Goal: Information Seeking & Learning: Learn about a topic

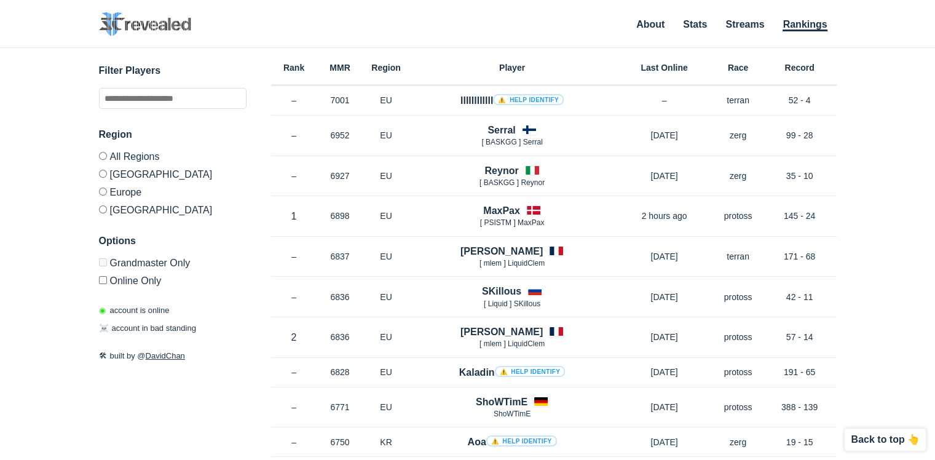
click at [283, 57] on div "Rank MMR Region Player Last Online Race Record" at bounding box center [553, 67] width 565 height 38
click at [285, 61] on div "Rank MMR Region Player Last Online Race Record" at bounding box center [553, 67] width 565 height 38
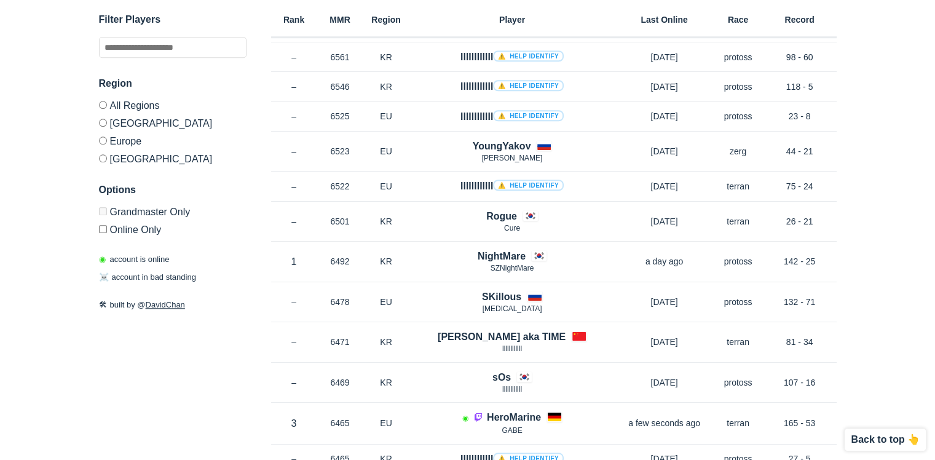
scroll to position [983, 0]
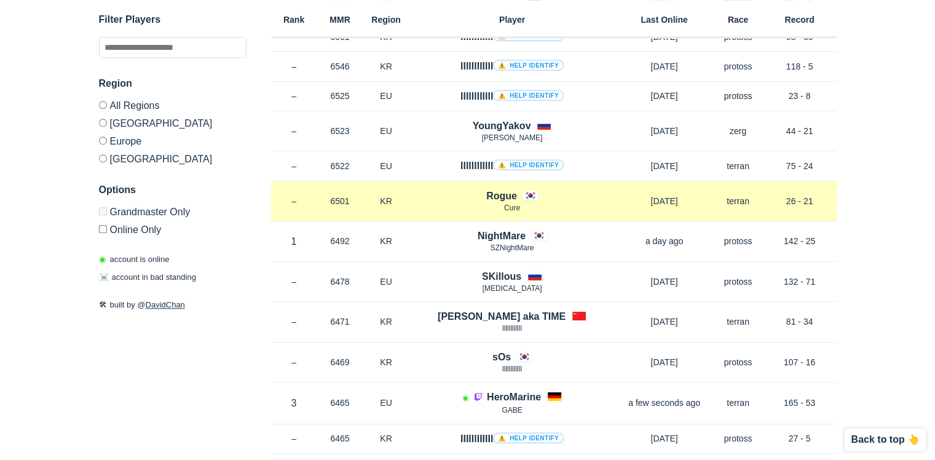
click at [508, 192] on h4 "Rogue" at bounding box center [501, 196] width 31 height 14
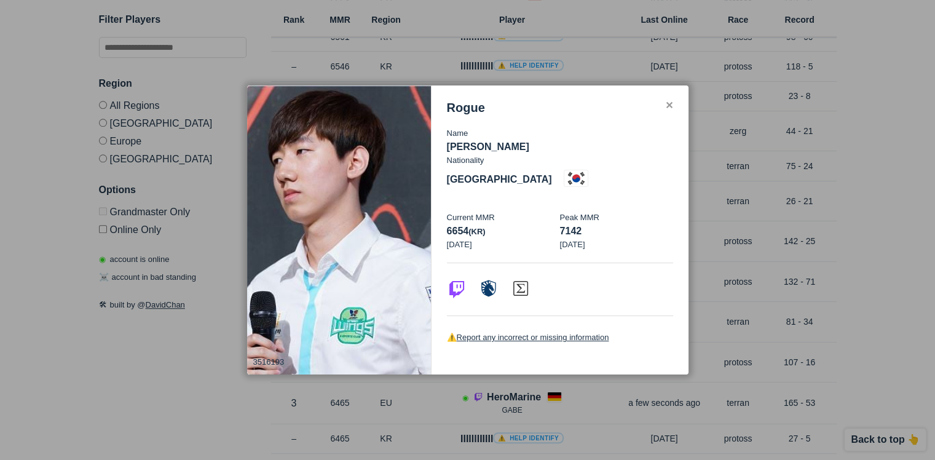
click at [733, 125] on div at bounding box center [467, 230] width 935 height 460
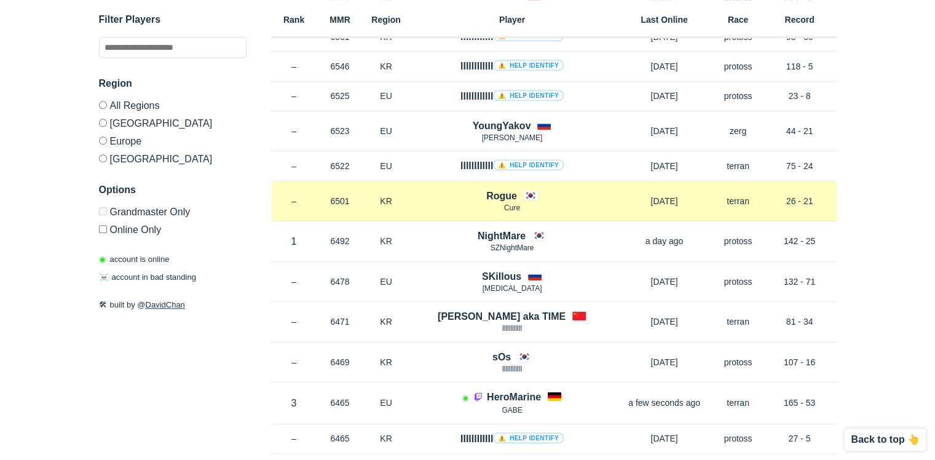
click at [516, 205] on span "Cure" at bounding box center [512, 207] width 16 height 9
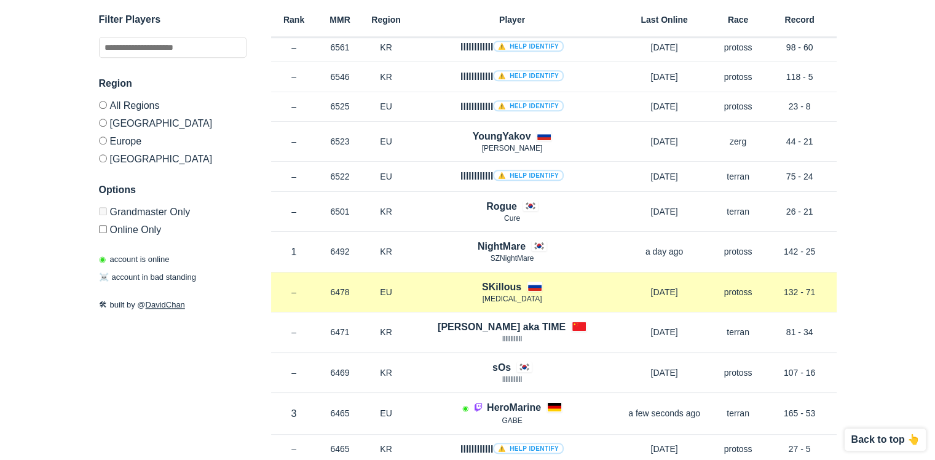
scroll to position [1106, 0]
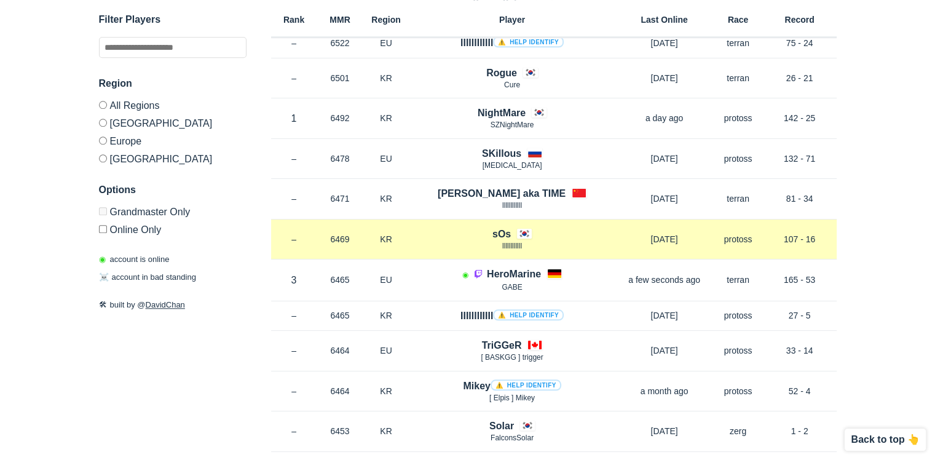
click at [517, 243] on span "llllllllllll" at bounding box center [512, 246] width 20 height 9
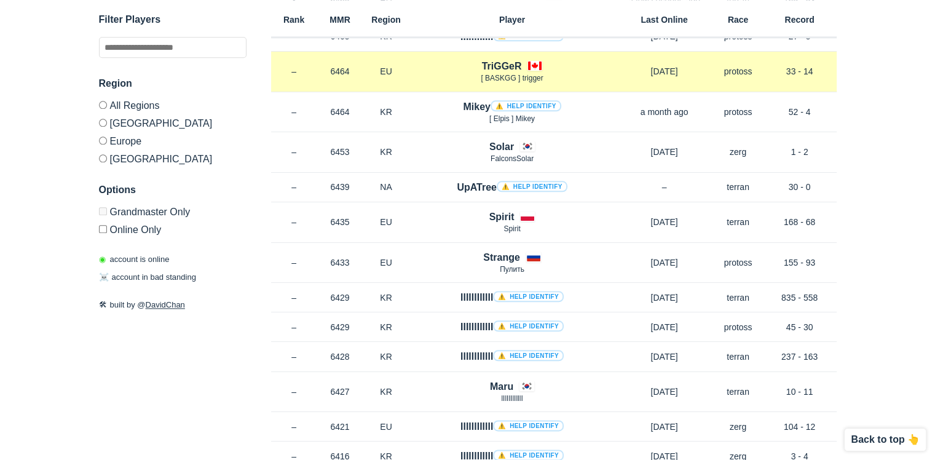
scroll to position [1413, 0]
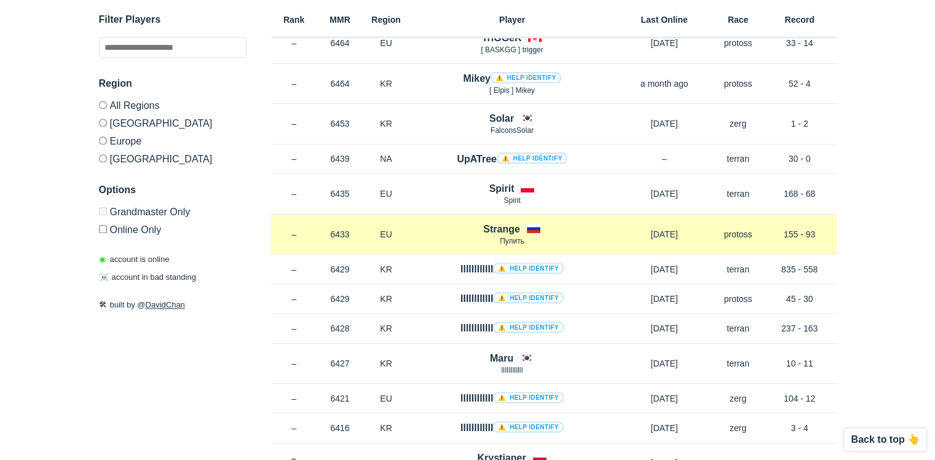
click at [514, 238] on span "Пулить" at bounding box center [512, 241] width 25 height 9
click at [511, 229] on h4 "Strange" at bounding box center [501, 229] width 37 height 14
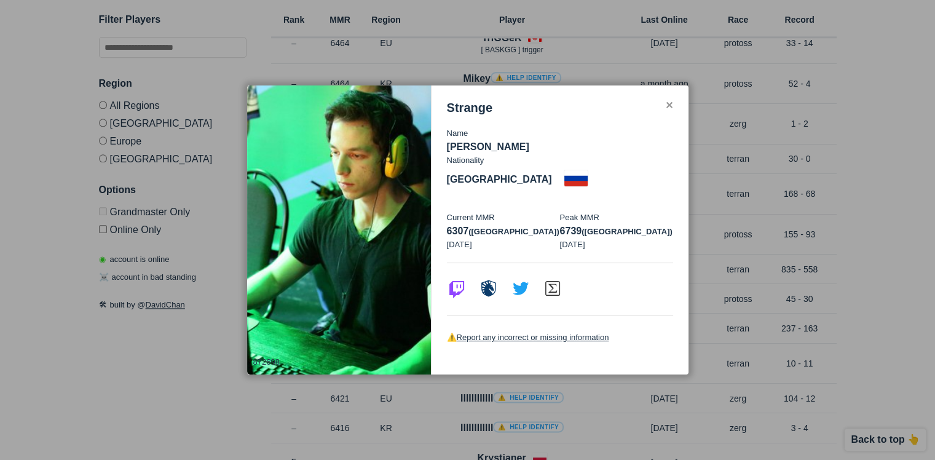
click at [782, 241] on div at bounding box center [467, 230] width 935 height 460
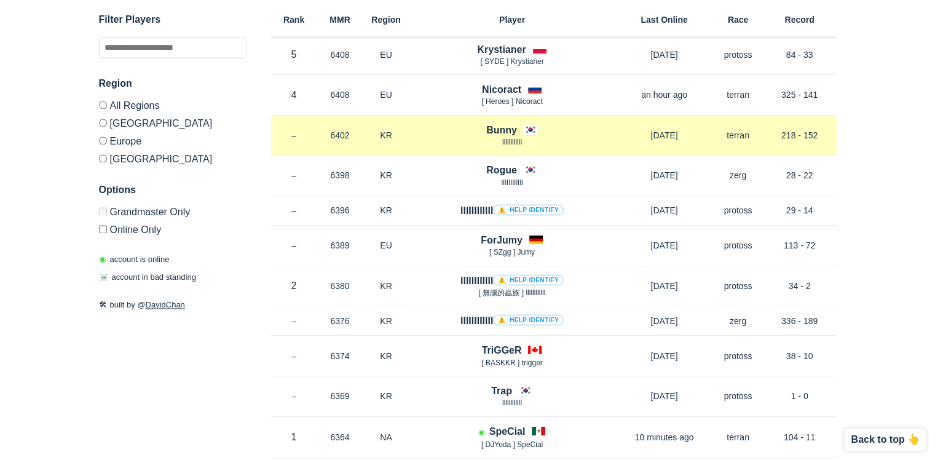
scroll to position [1844, 0]
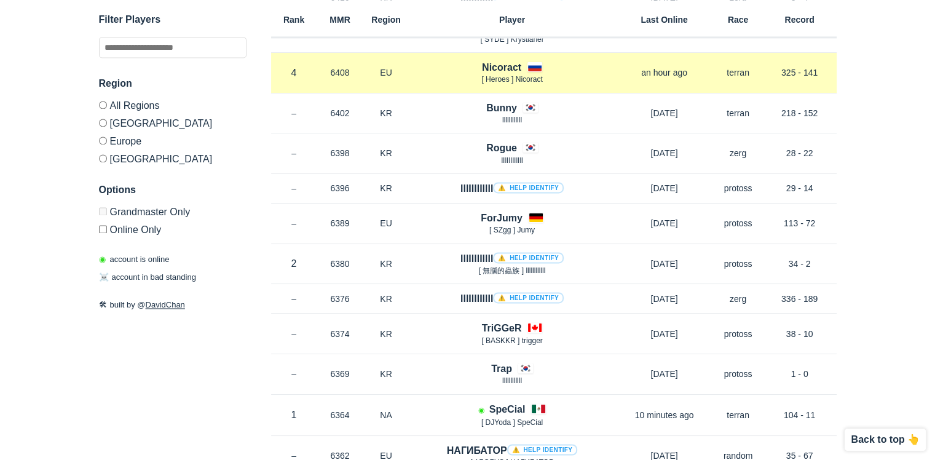
click at [500, 62] on h4 "Nicoract" at bounding box center [501, 67] width 39 height 14
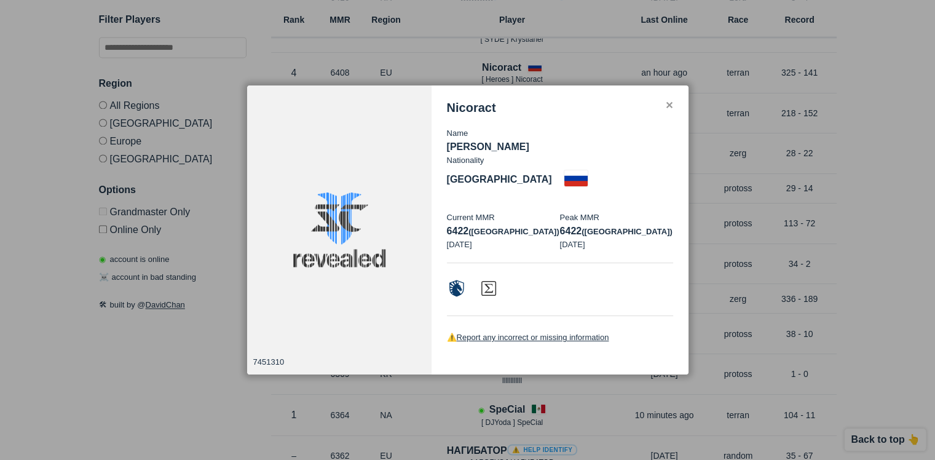
click at [472, 115] on h3 "Nicoract" at bounding box center [471, 108] width 49 height 14
click at [639, 131] on div "Name [PERSON_NAME] Nationality [DEMOGRAPHIC_DATA] Current MMR 6422 (eu) [DATE] …" at bounding box center [560, 188] width 226 height 147
click at [665, 111] on div "✕" at bounding box center [669, 106] width 8 height 10
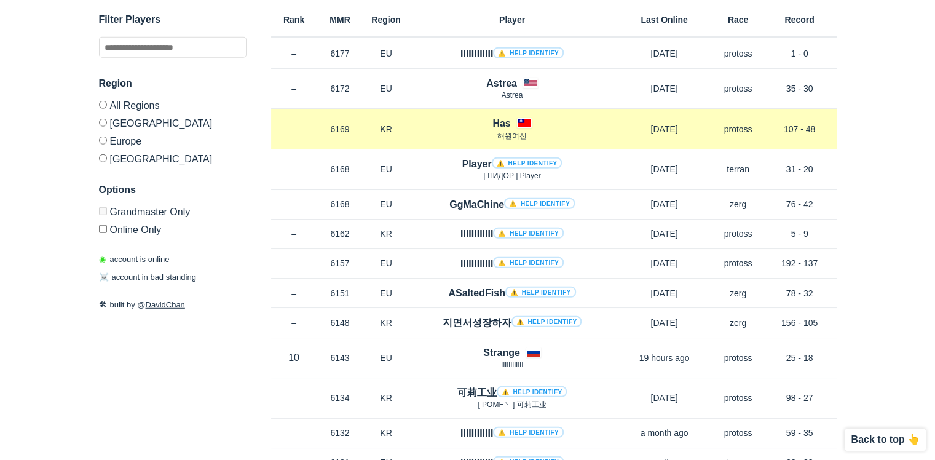
scroll to position [3380, 0]
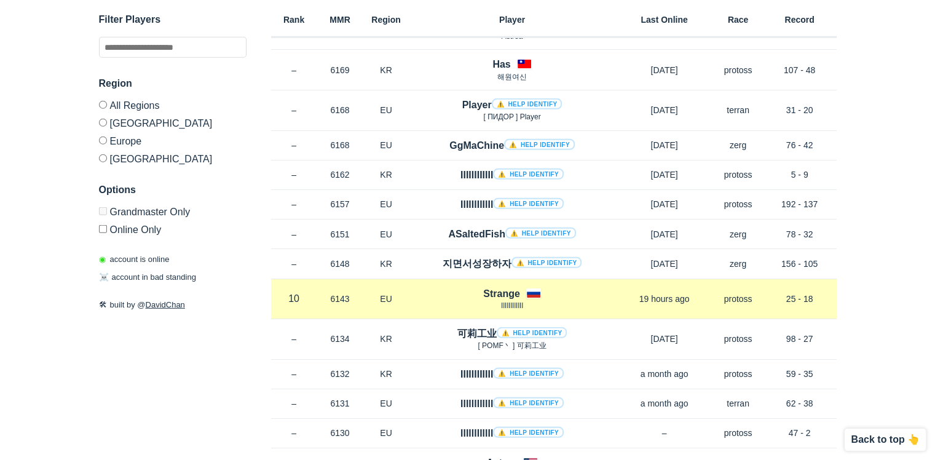
click at [501, 279] on div "Rank 10 in [GEOGRAPHIC_DATA] MMR 6143 Region EU Strange IlIlIlIlIlIl 19 hours a…" at bounding box center [553, 299] width 565 height 41
click at [496, 286] on h4 "Strange" at bounding box center [501, 293] width 37 height 14
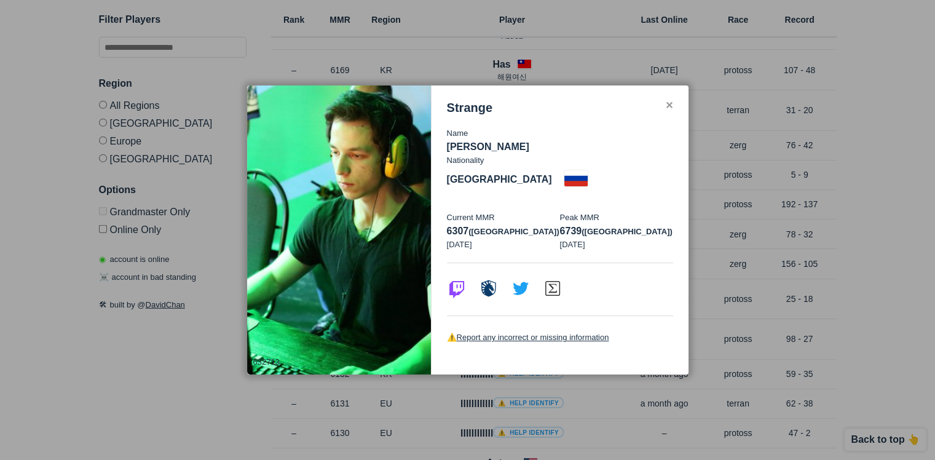
click at [494, 154] on p "[PERSON_NAME]" at bounding box center [560, 147] width 226 height 15
click at [670, 154] on div "Nationality [DEMOGRAPHIC_DATA]" at bounding box center [560, 170] width 226 height 33
click at [725, 120] on div at bounding box center [467, 230] width 935 height 460
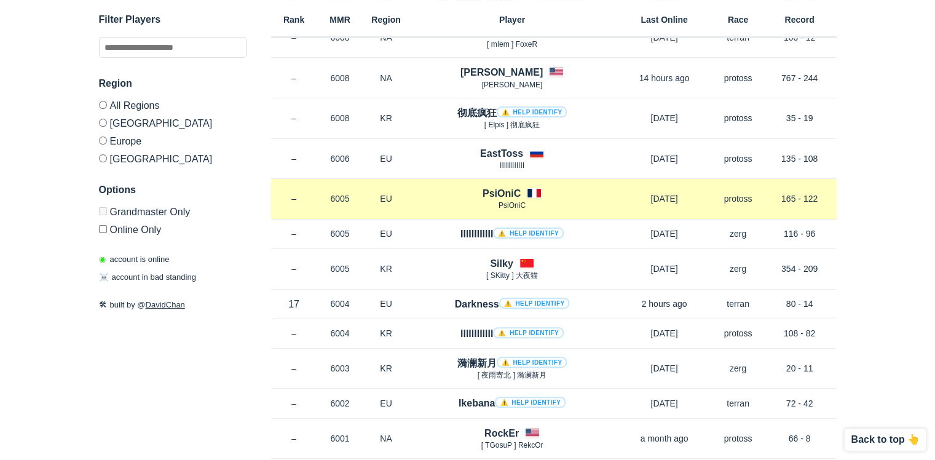
scroll to position [4978, 0]
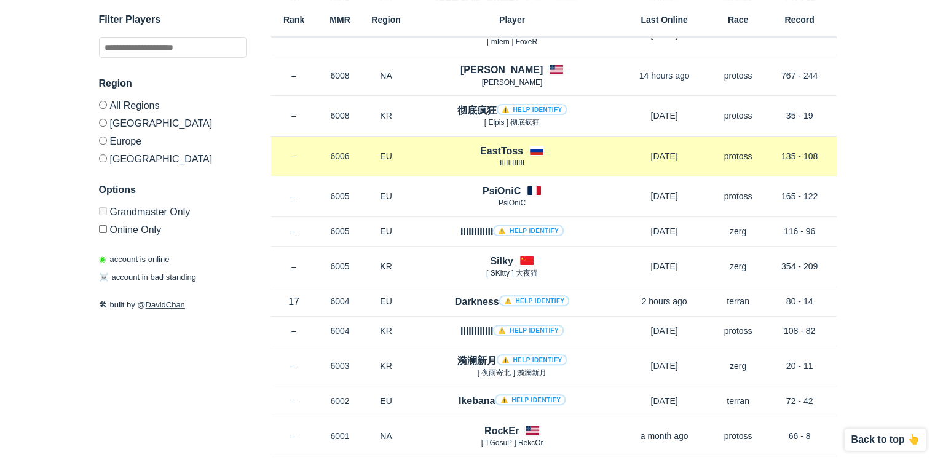
click at [506, 144] on h4 "EastToss" at bounding box center [501, 151] width 43 height 14
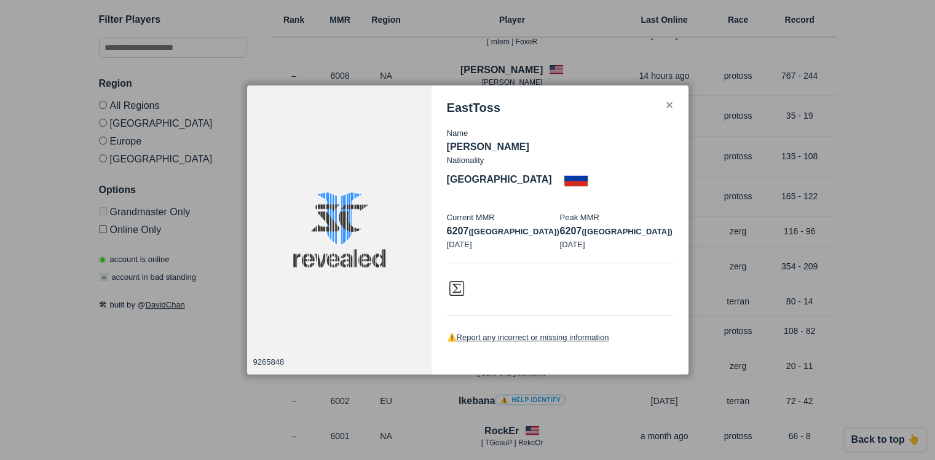
click at [472, 154] on p "[PERSON_NAME]" at bounding box center [560, 147] width 226 height 15
click at [686, 125] on div "EastToss Name [PERSON_NAME] Nationality [DEMOGRAPHIC_DATA] Current MMR 6207 (eu…" at bounding box center [559, 229] width 257 height 289
click at [680, 121] on div "EastToss Name [PERSON_NAME] Nationality [DEMOGRAPHIC_DATA] Current MMR 6207 (eu…" at bounding box center [559, 229] width 257 height 289
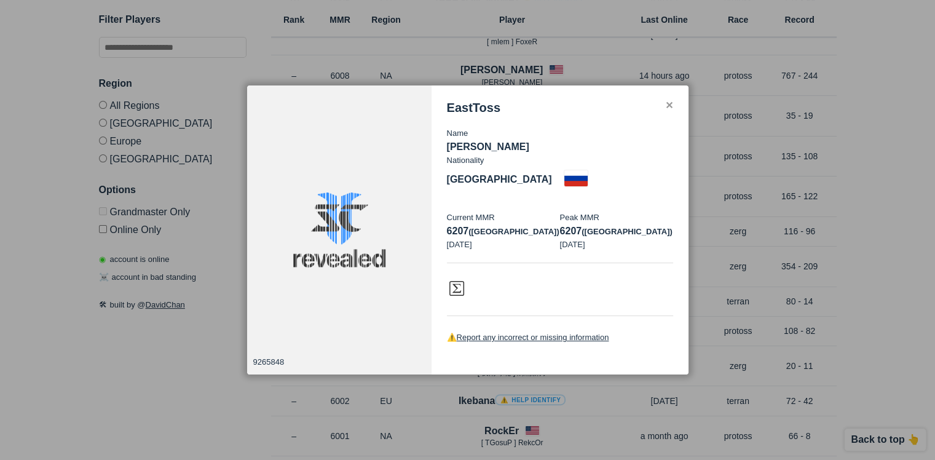
click at [674, 121] on div "EastToss Name [PERSON_NAME] Nationality [DEMOGRAPHIC_DATA] Current MMR 6207 (eu…" at bounding box center [559, 229] width 257 height 289
click at [666, 111] on div "✕" at bounding box center [669, 106] width 8 height 10
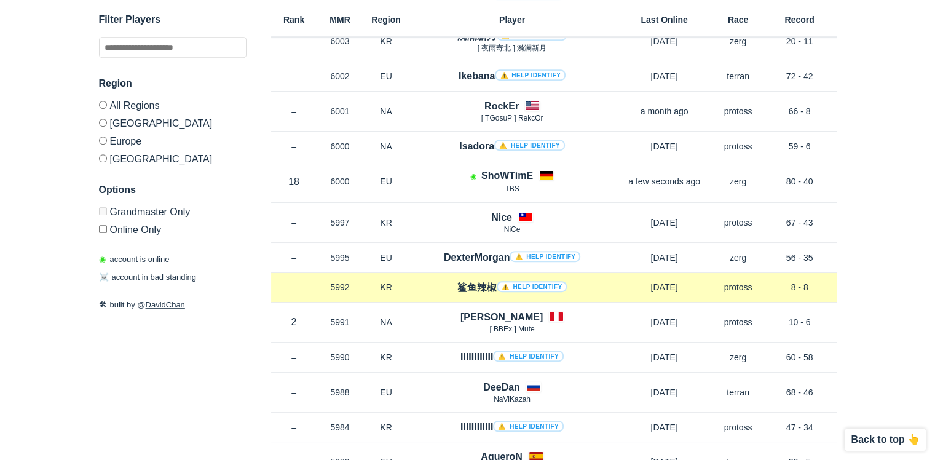
scroll to position [5408, 0]
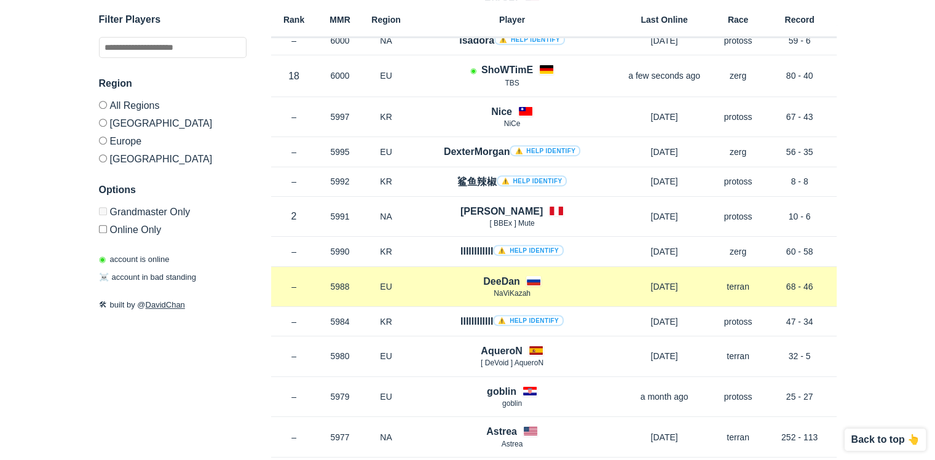
click at [508, 274] on h4 "DeeDan" at bounding box center [501, 281] width 37 height 14
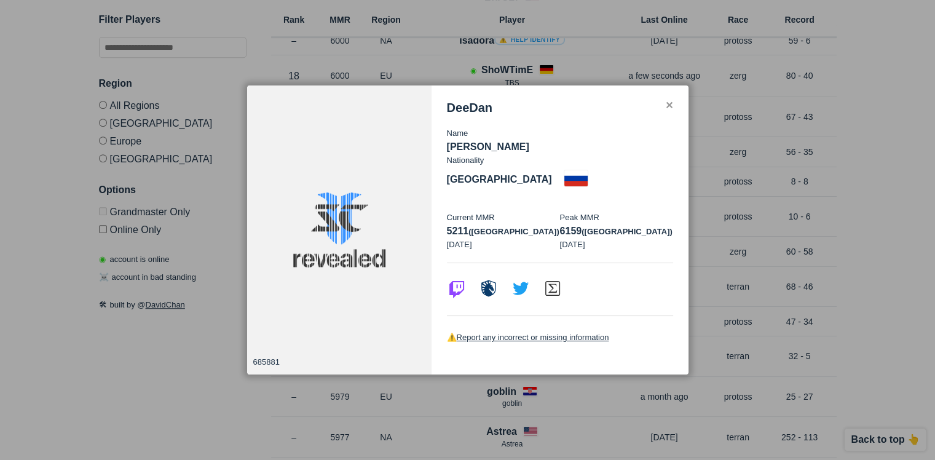
click at [473, 115] on h3 "DeeDan" at bounding box center [469, 108] width 45 height 14
click at [823, 172] on div at bounding box center [467, 230] width 935 height 460
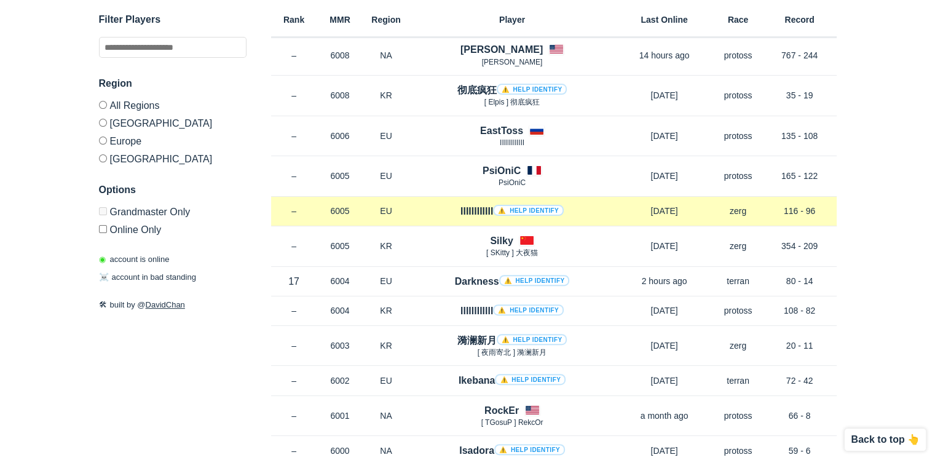
scroll to position [4978, 0]
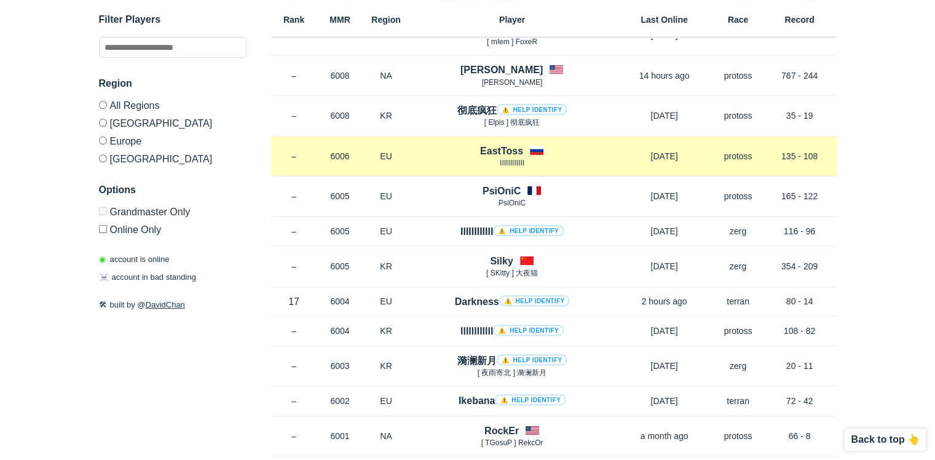
click at [497, 144] on h4 "EastToss" at bounding box center [501, 151] width 43 height 14
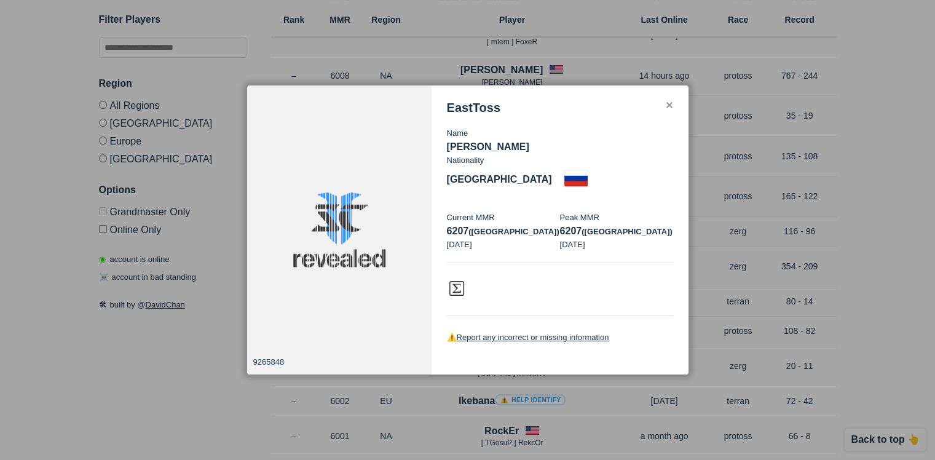
click at [472, 115] on h3 "EastToss" at bounding box center [473, 108] width 53 height 14
click at [701, 120] on div at bounding box center [467, 230] width 935 height 460
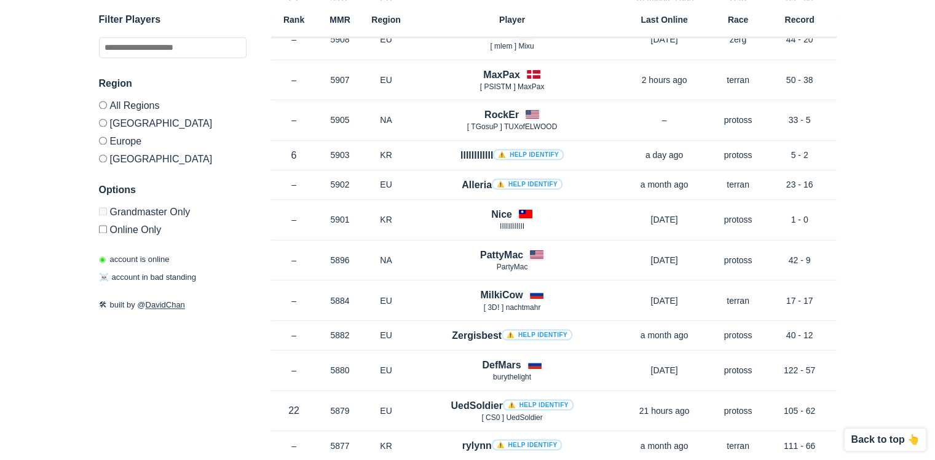
scroll to position [6637, 0]
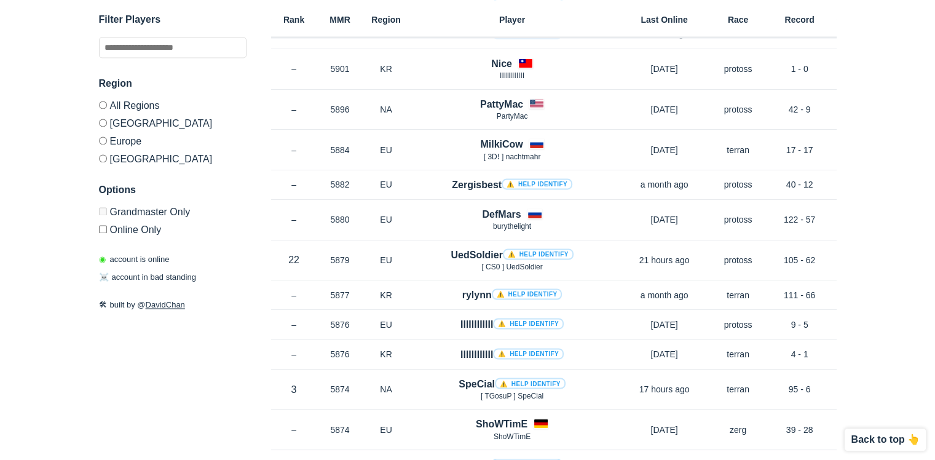
scroll to position [127, 0]
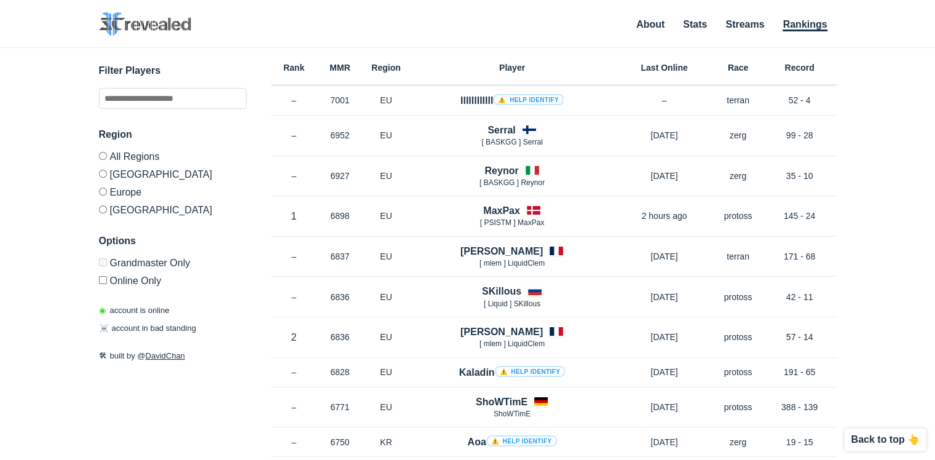
drag, startPoint x: 351, startPoint y: 332, endPoint x: 283, endPoint y: -45, distance: 383.4
drag, startPoint x: 283, startPoint y: 54, endPoint x: 288, endPoint y: 63, distance: 9.9
click at [285, 58] on div "Rank MMR Region Player Last Online Race Record" at bounding box center [553, 67] width 565 height 38
click at [288, 63] on h6 "Rank" at bounding box center [294, 67] width 46 height 9
click at [167, 327] on p "☠️ account in bad standing" at bounding box center [147, 328] width 97 height 12
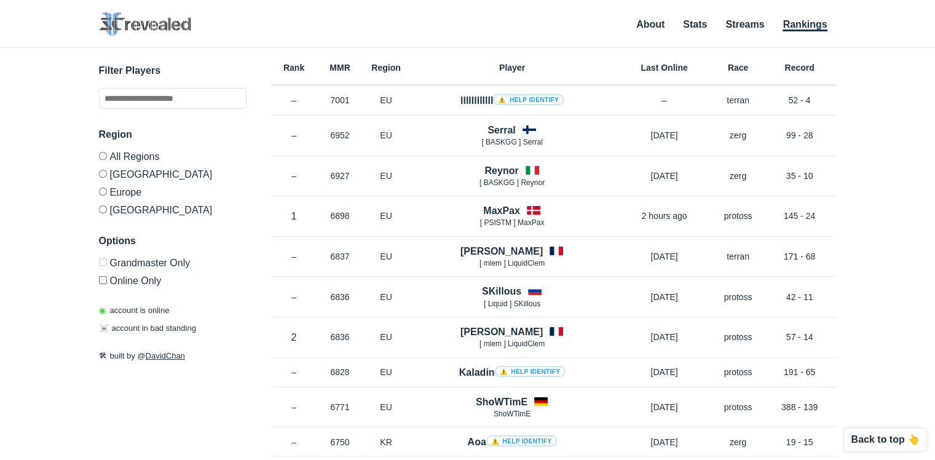
click at [696, 32] on li "Stats" at bounding box center [695, 27] width 24 height 14
click at [696, 28] on link "Stats" at bounding box center [695, 25] width 24 height 12
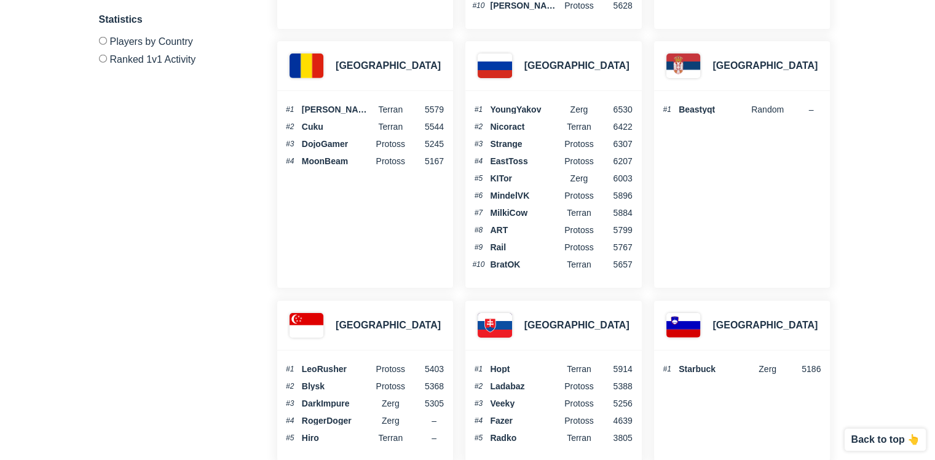
scroll to position [3339, 0]
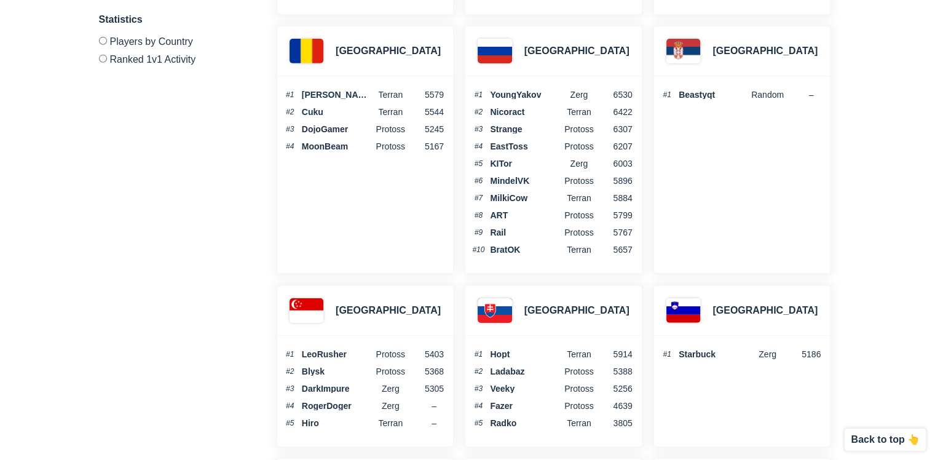
click at [540, 49] on h3 "[GEOGRAPHIC_DATA]" at bounding box center [576, 51] width 105 height 15
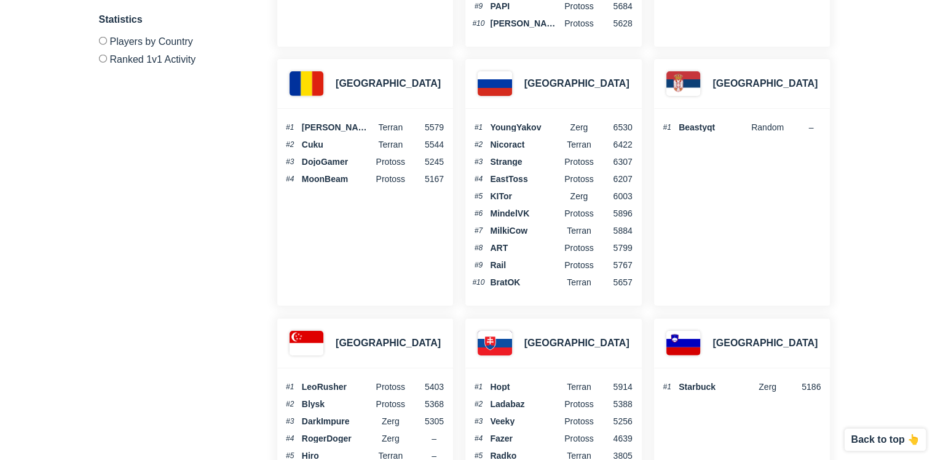
scroll to position [3277, 0]
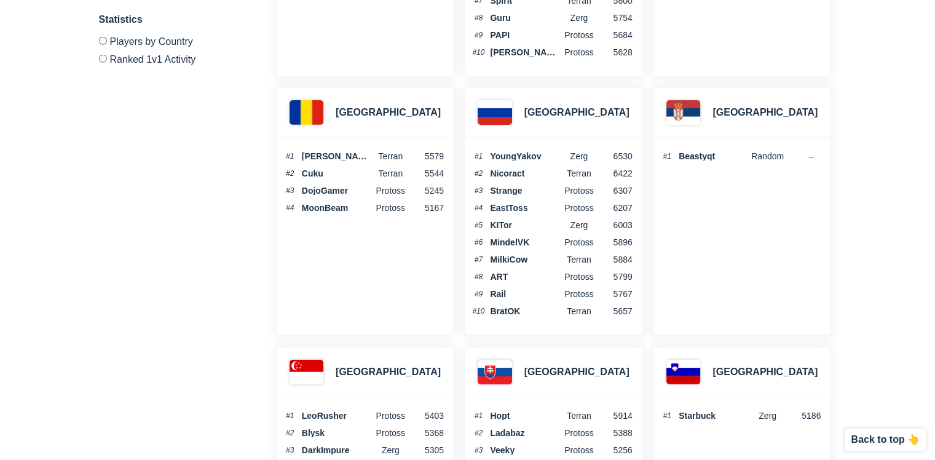
click at [129, 58] on label "Ranked 1v1 Activity" at bounding box center [172, 57] width 147 height 15
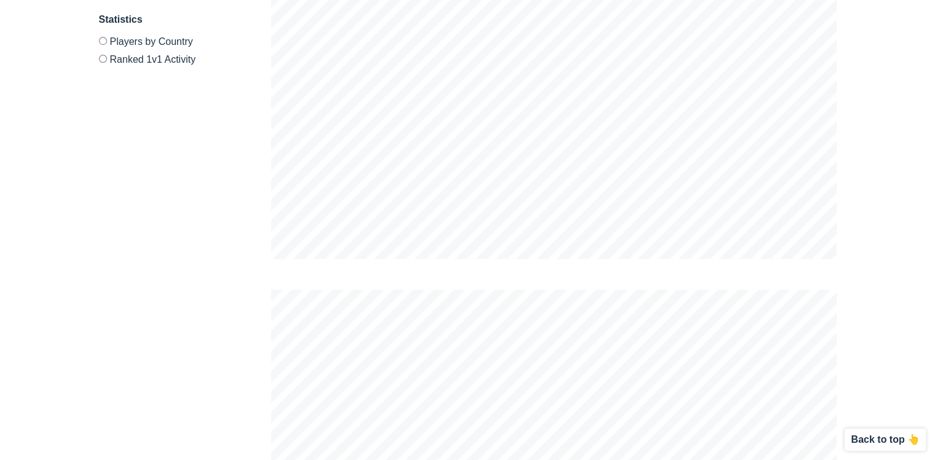
scroll to position [0, 0]
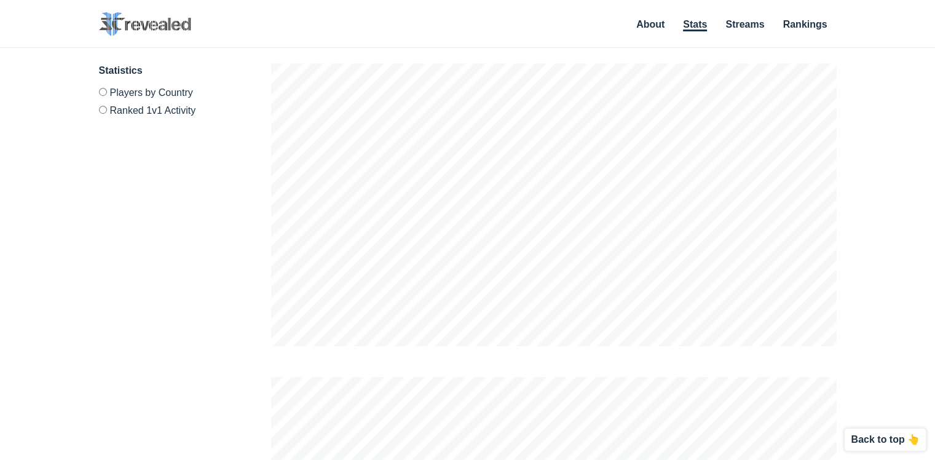
click at [151, 88] on label "Players by Country" at bounding box center [172, 94] width 147 height 13
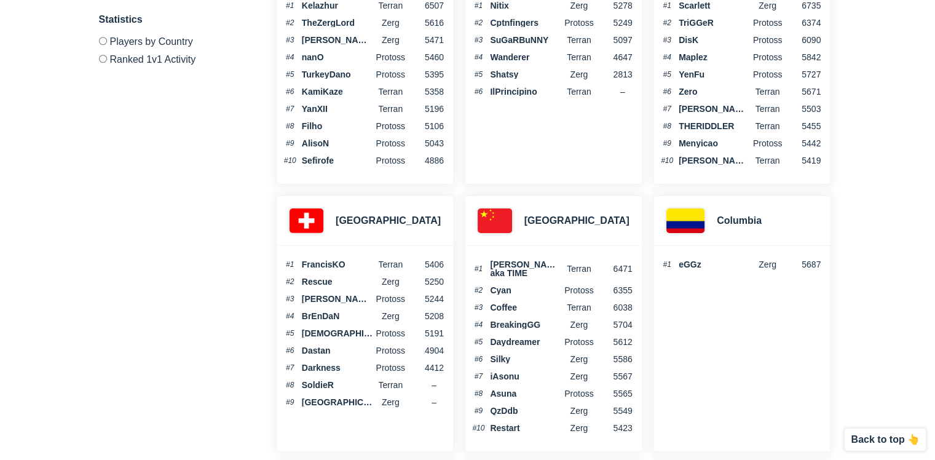
scroll to position [3154, 0]
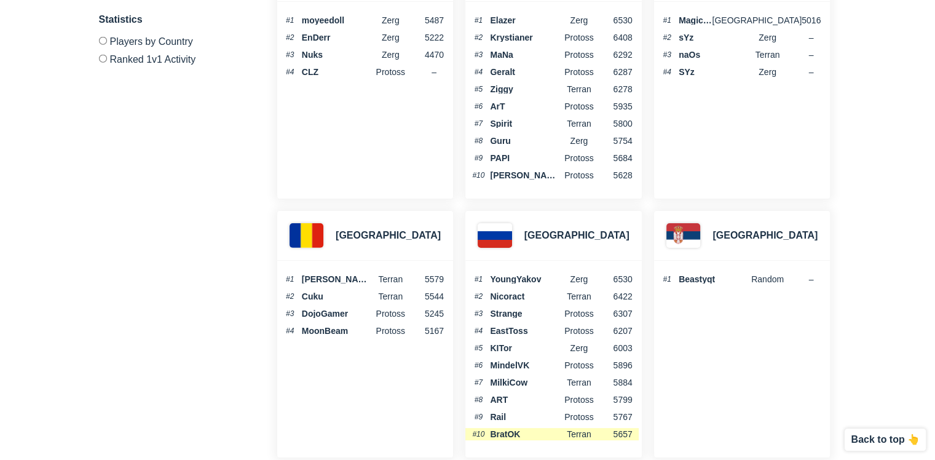
click at [509, 430] on span "BratOK" at bounding box center [525, 434] width 71 height 9
click at [616, 230] on div "[GEOGRAPHIC_DATA]" at bounding box center [553, 236] width 176 height 50
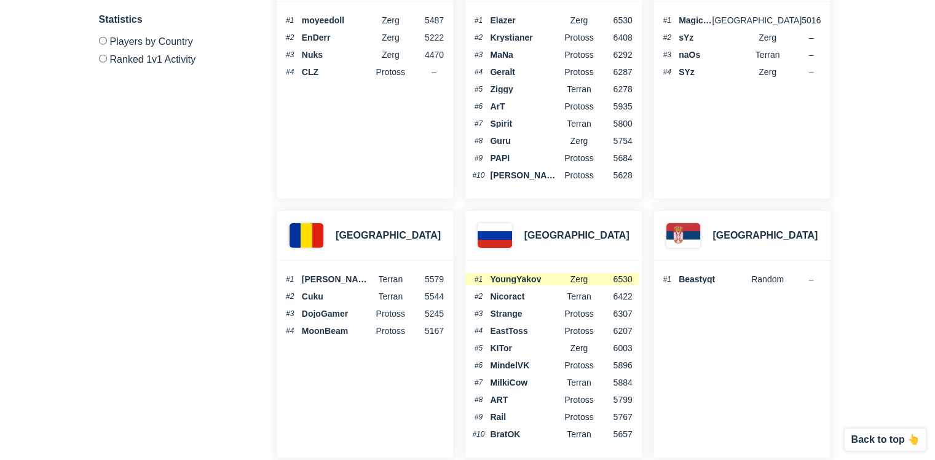
click at [521, 275] on span "YoungYakov" at bounding box center [525, 279] width 71 height 9
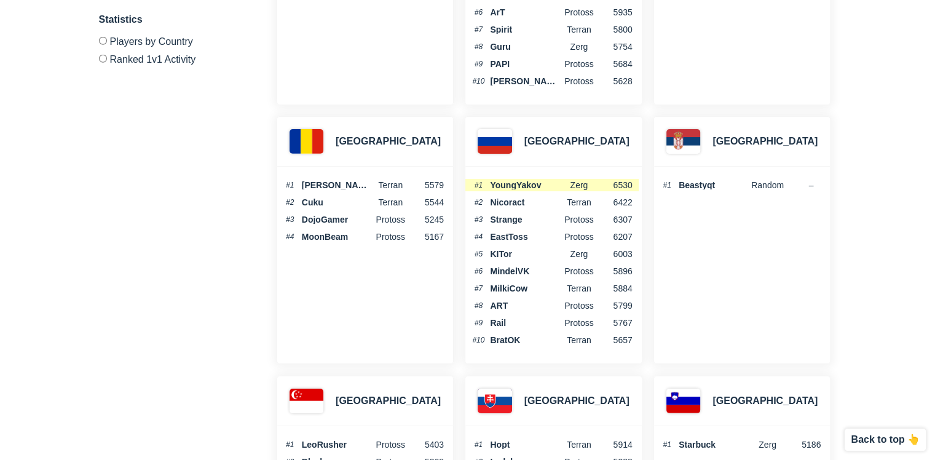
scroll to position [3277, 0]
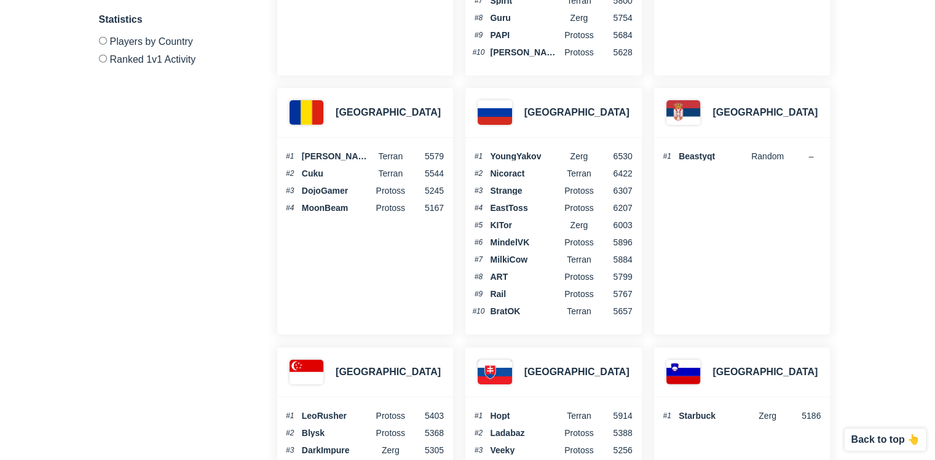
click at [495, 211] on ol "#1 [PERSON_NAME] 6530 #2 Nicoract Terran 6422 #3 Strange protoss 6307 #4 EastTo…" at bounding box center [551, 233] width 173 height 167
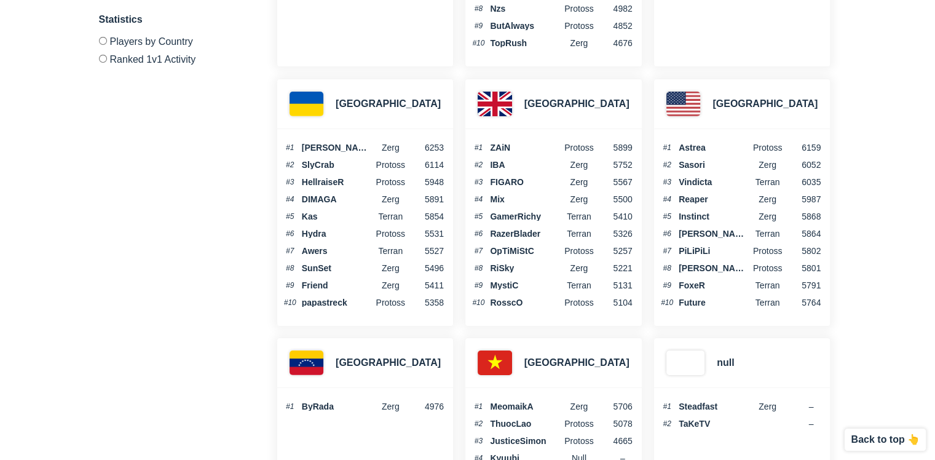
scroll to position [4318, 0]
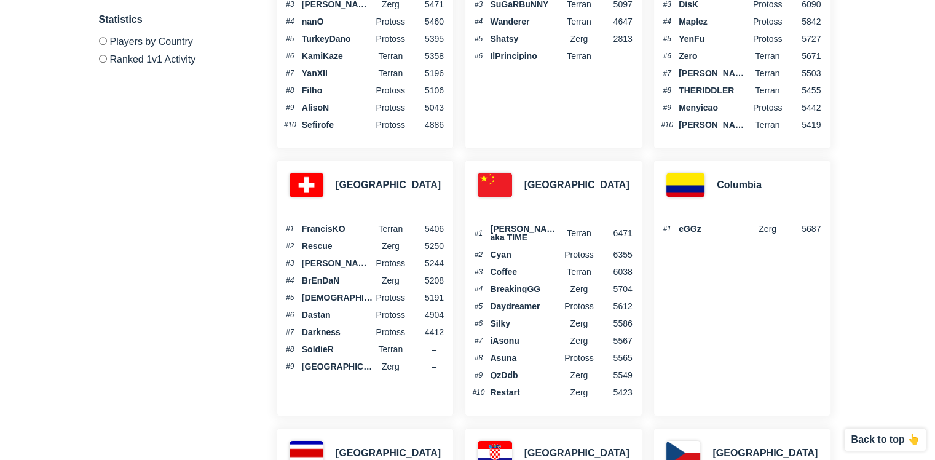
drag, startPoint x: 408, startPoint y: 206, endPoint x: 461, endPoint y: -47, distance: 258.0
